Goal: Navigation & Orientation: Find specific page/section

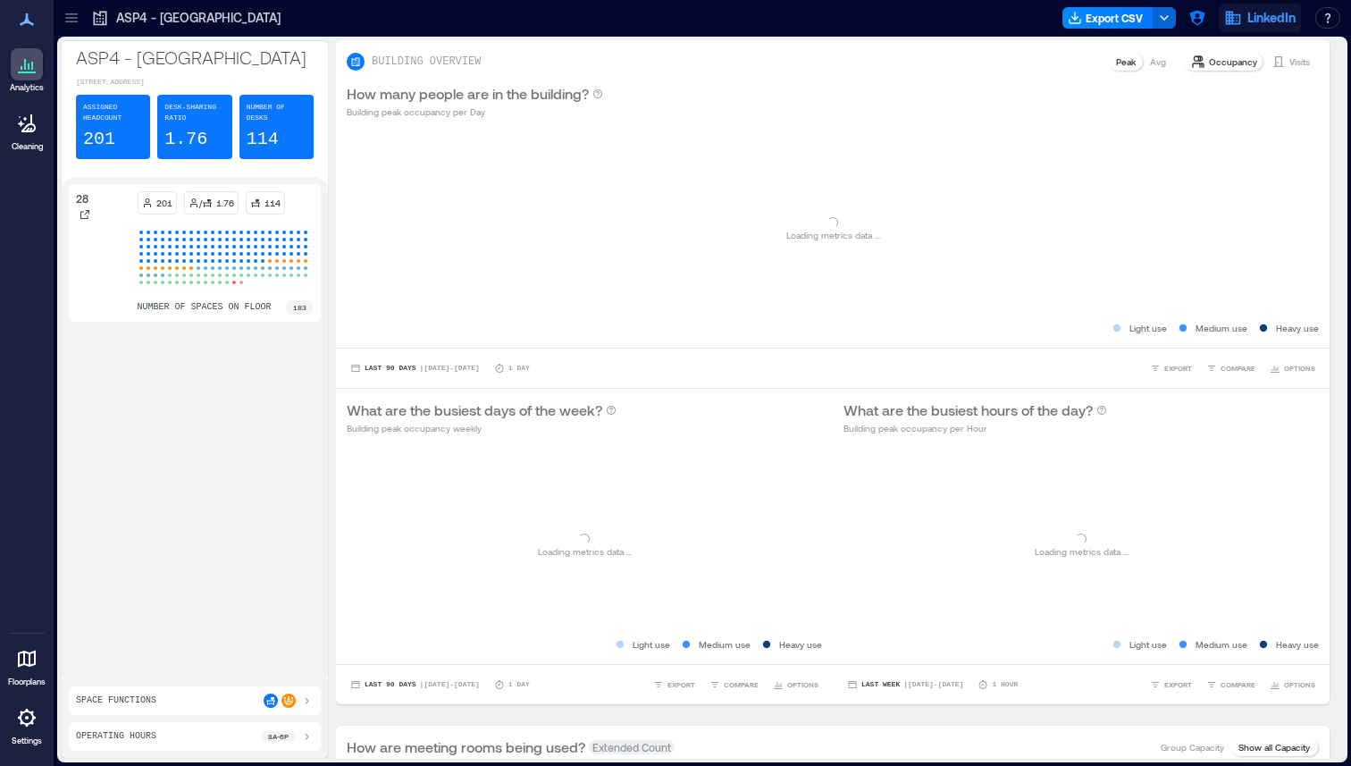
click at [1249, 18] on span "LinkedIn" at bounding box center [1272, 18] width 48 height 18
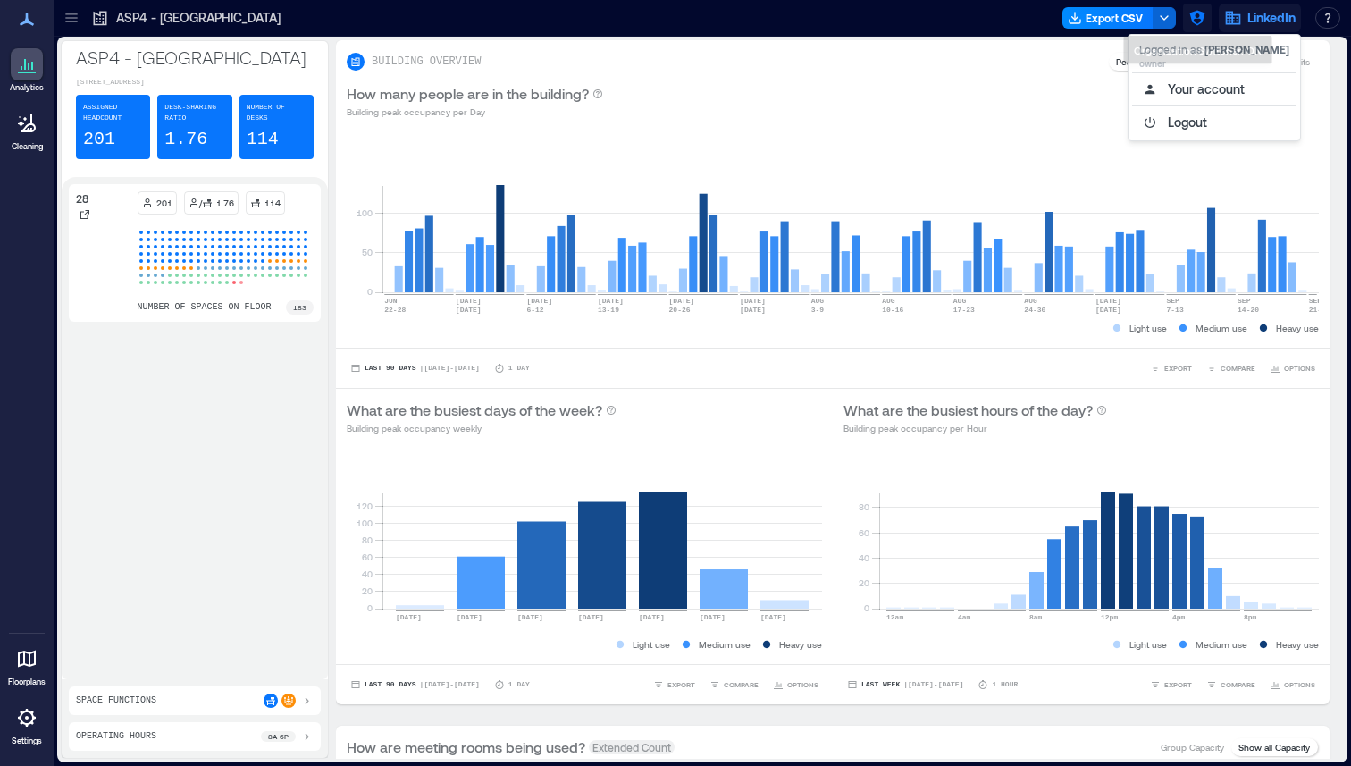
click at [1193, 21] on icon "button" at bounding box center [1198, 18] width 18 height 18
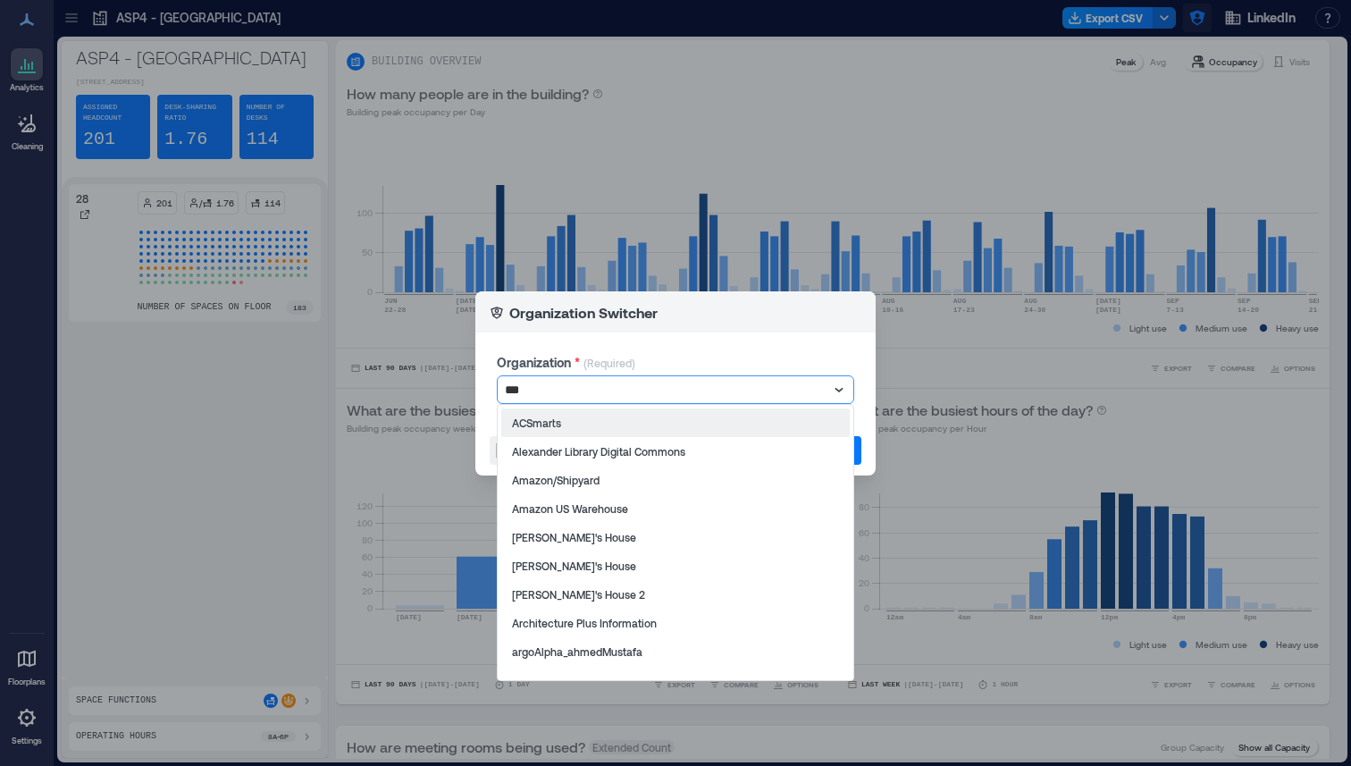
type input "****"
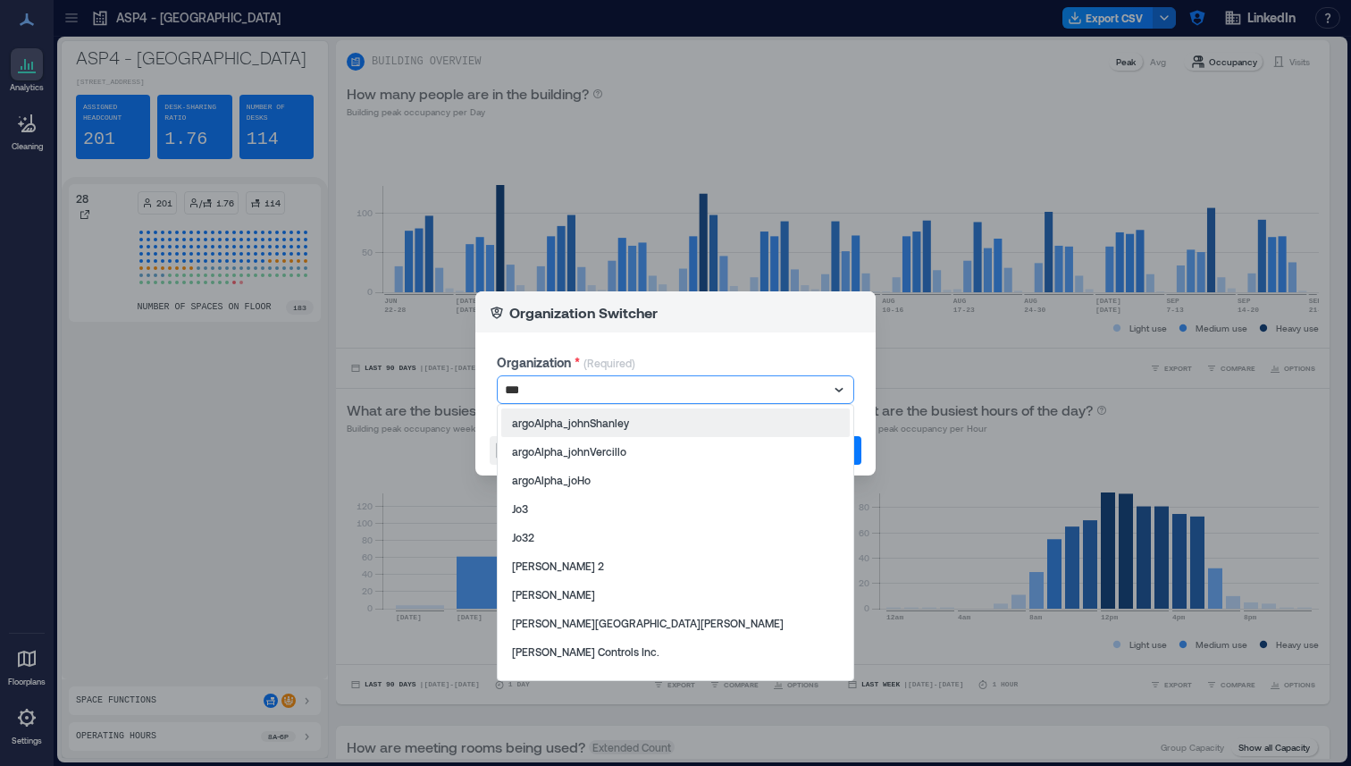
type input "****"
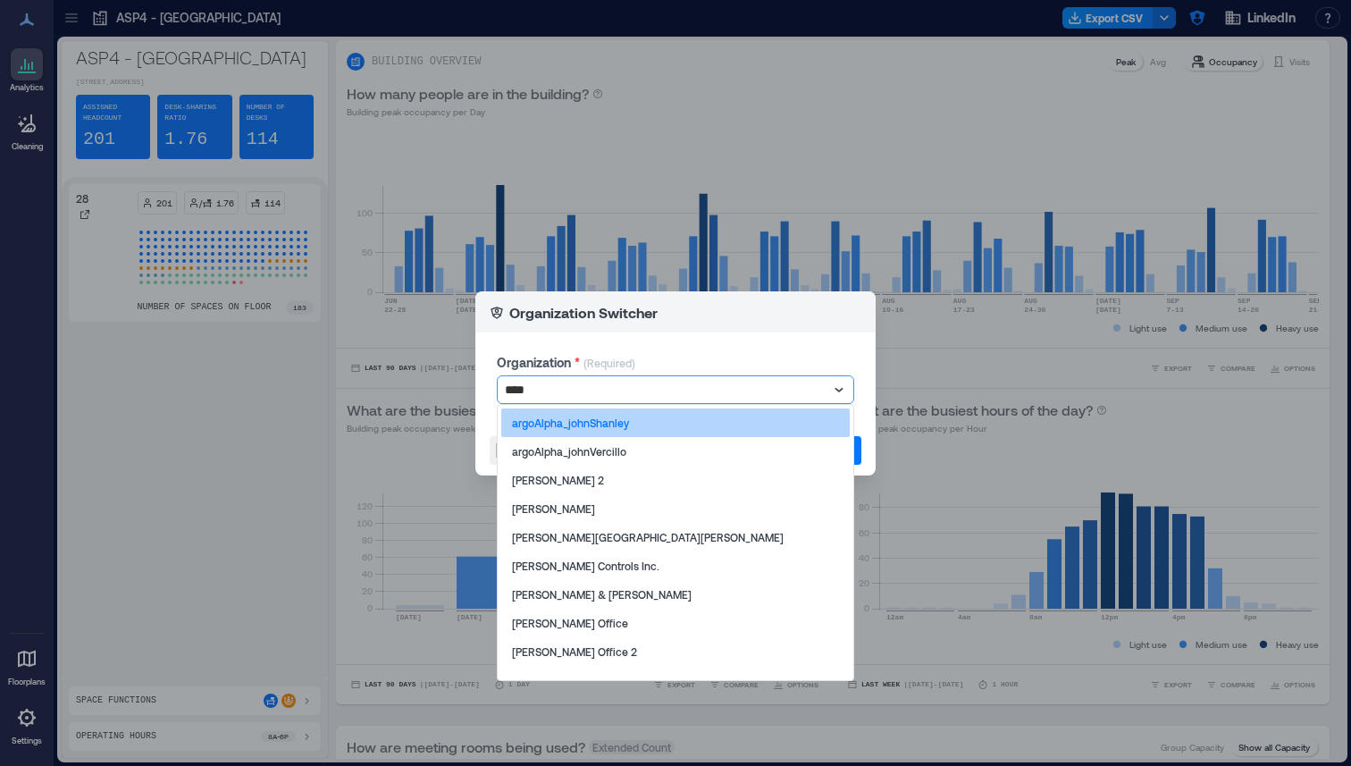
click at [681, 429] on div "argoAlpha_johnShanley" at bounding box center [675, 422] width 349 height 29
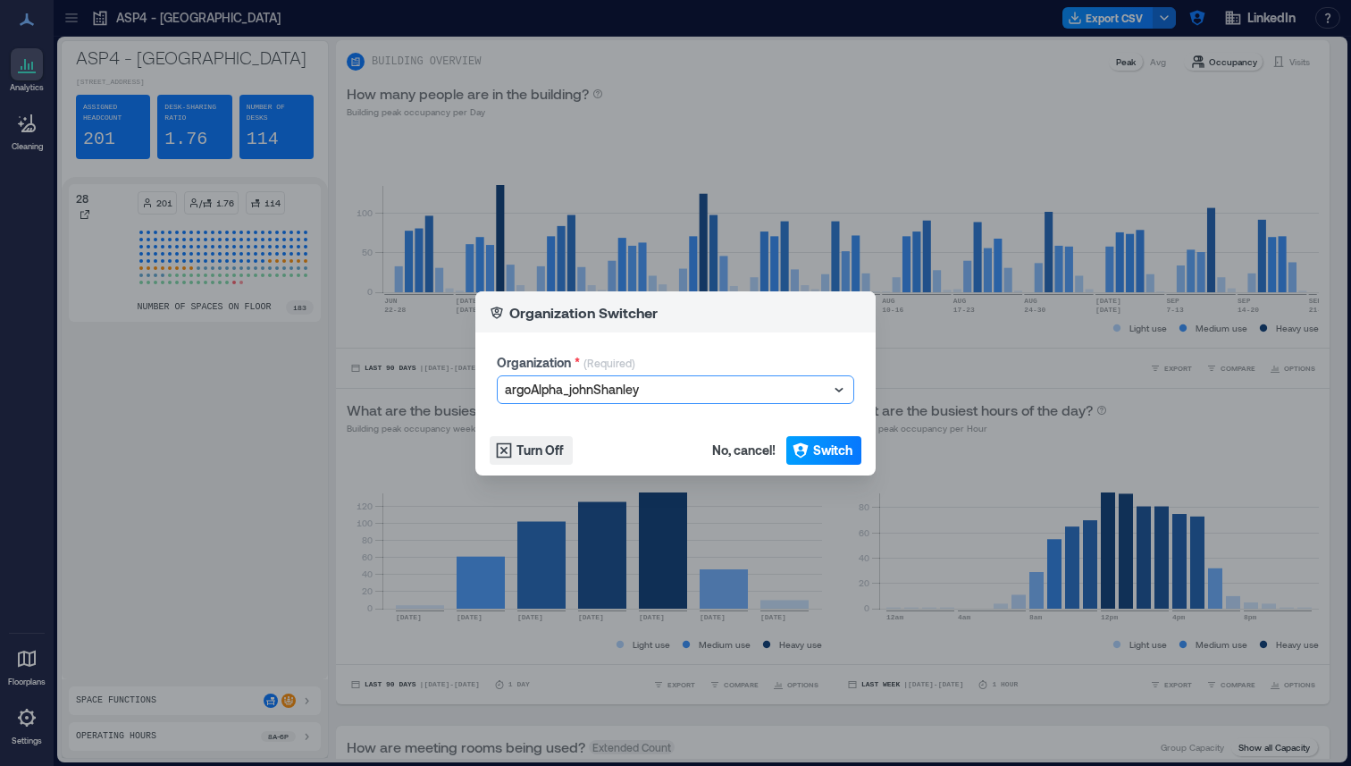
click at [827, 454] on span "Switch" at bounding box center [832, 450] width 39 height 18
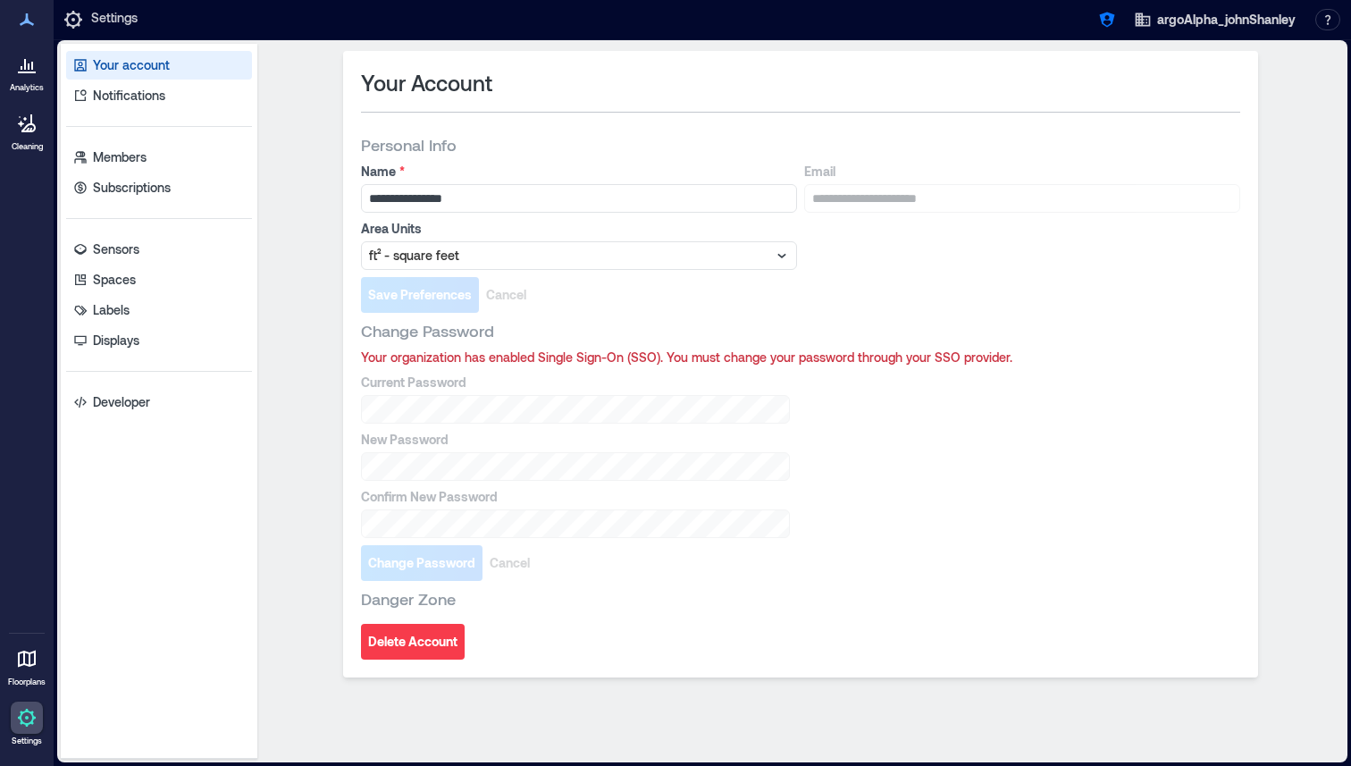
click at [30, 71] on icon at bounding box center [27, 72] width 18 height 2
click at [27, 77] on div at bounding box center [27, 64] width 32 height 32
click at [32, 29] on icon at bounding box center [26, 19] width 21 height 21
click at [35, 74] on icon at bounding box center [26, 64] width 21 height 21
click at [30, 138] on div at bounding box center [27, 123] width 32 height 32
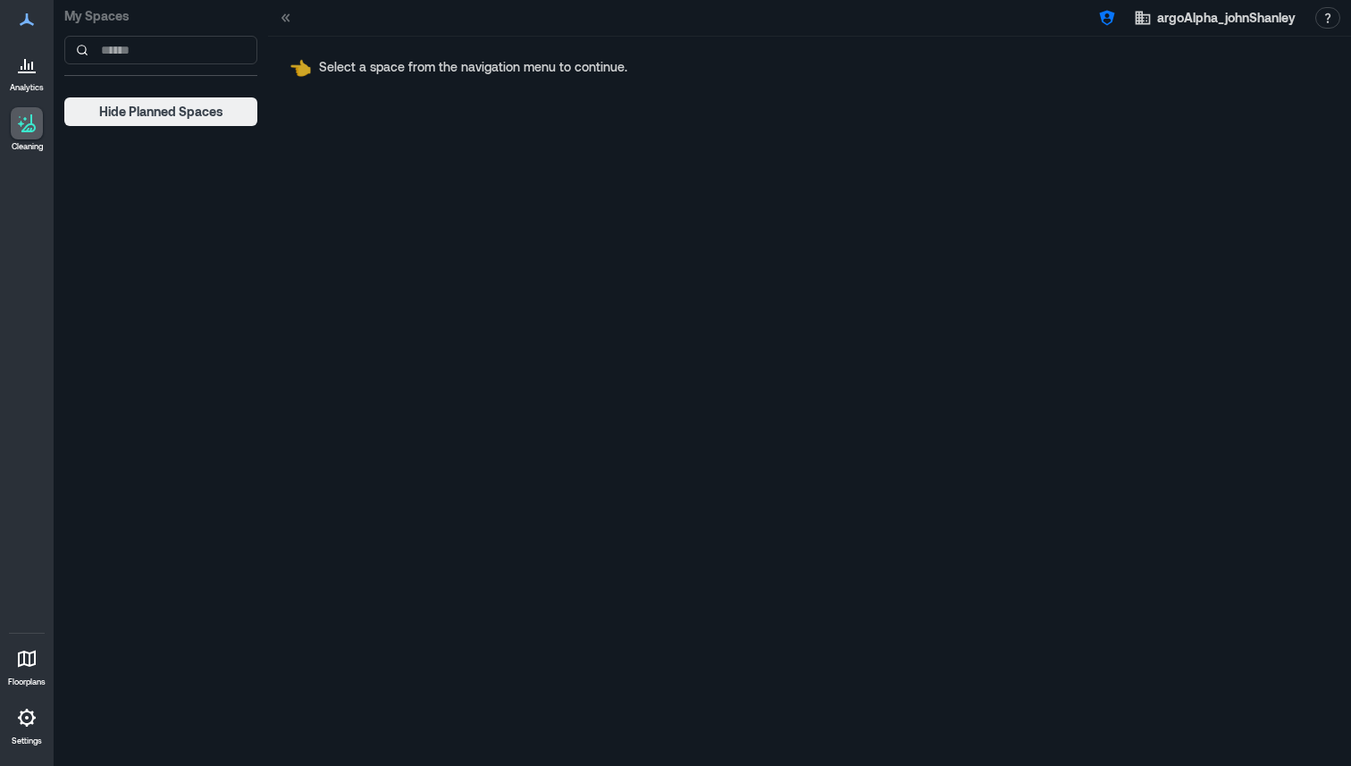
click at [32, 69] on icon at bounding box center [32, 66] width 2 height 8
